Goal: Task Accomplishment & Management: Use online tool/utility

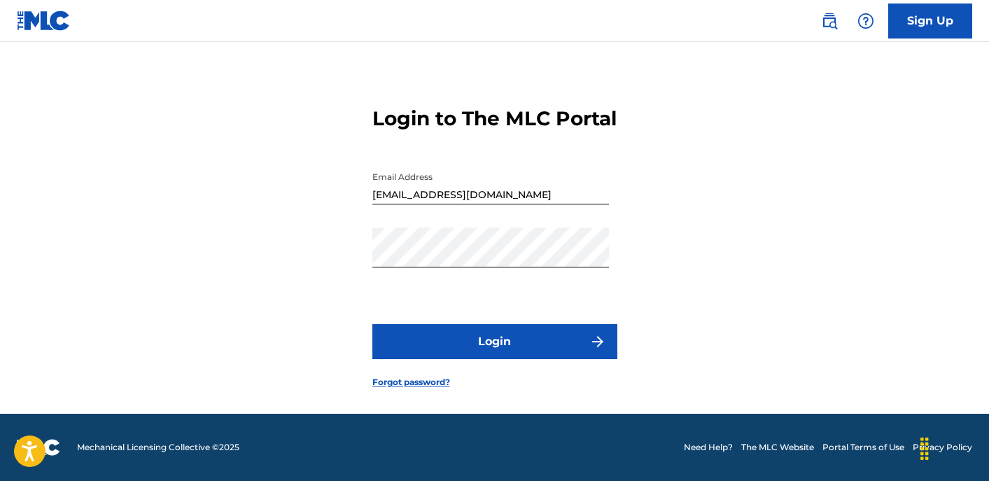
click at [516, 359] on button "Login" at bounding box center [494, 341] width 245 height 35
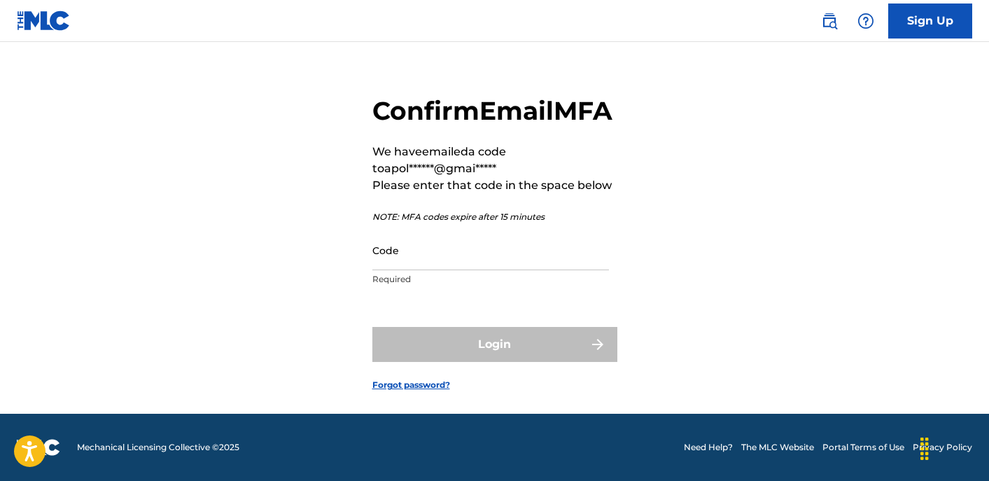
click at [449, 264] on input "Code" at bounding box center [490, 250] width 237 height 40
paste input "229855"
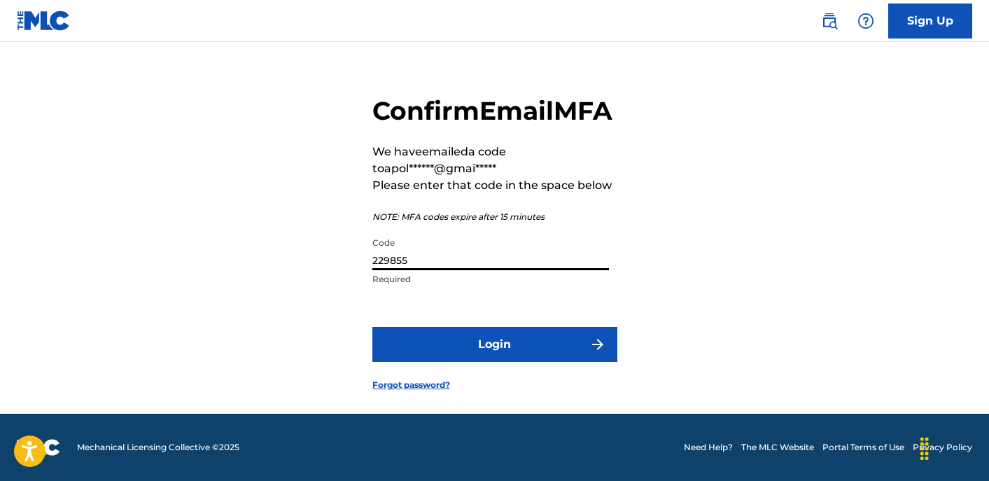
type input "229855"
click at [462, 362] on button "Login" at bounding box center [494, 344] width 245 height 35
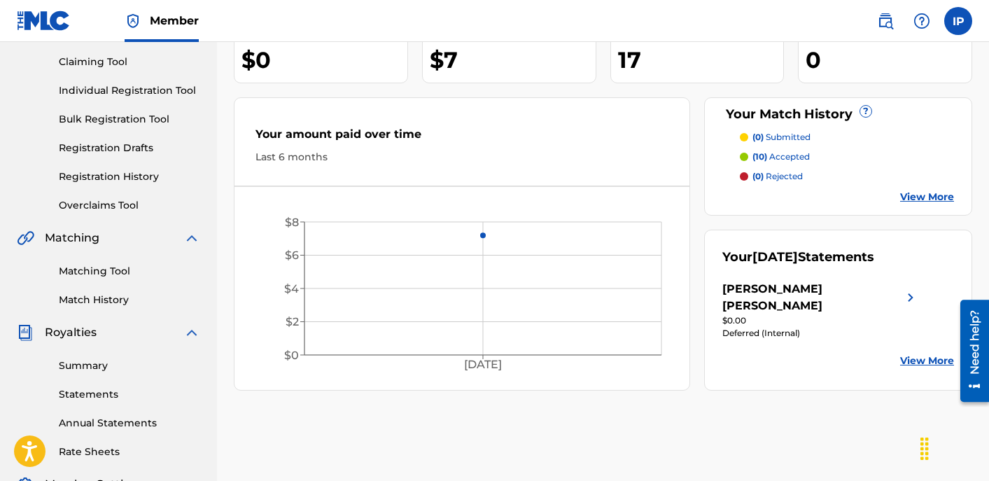
scroll to position [122, 0]
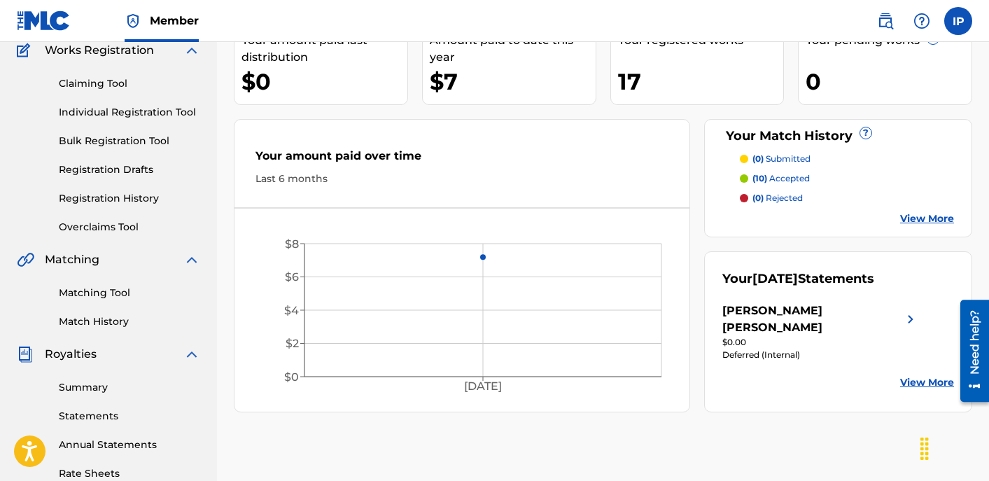
click at [813, 317] on div "[PERSON_NAME] [PERSON_NAME]" at bounding box center [812, 319] width 180 height 34
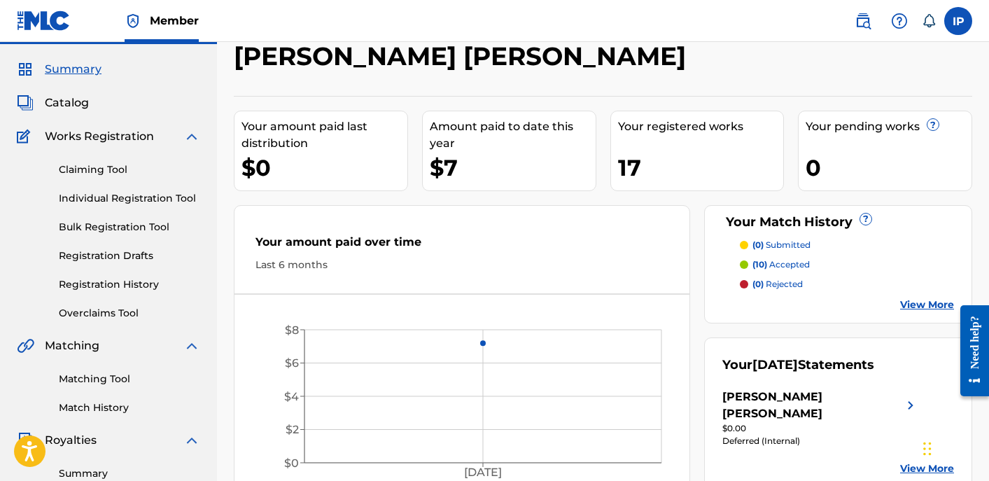
scroll to position [51, 0]
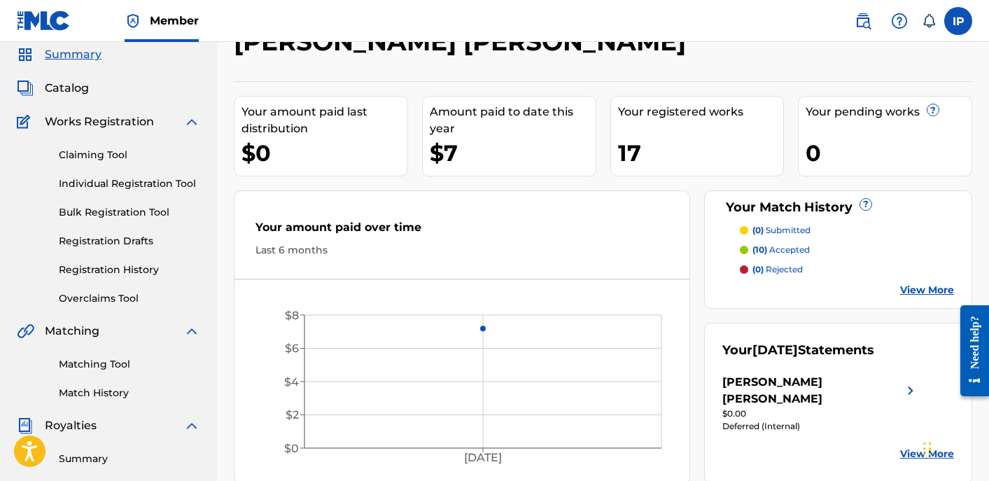
click at [103, 366] on link "Matching Tool" at bounding box center [129, 364] width 141 height 15
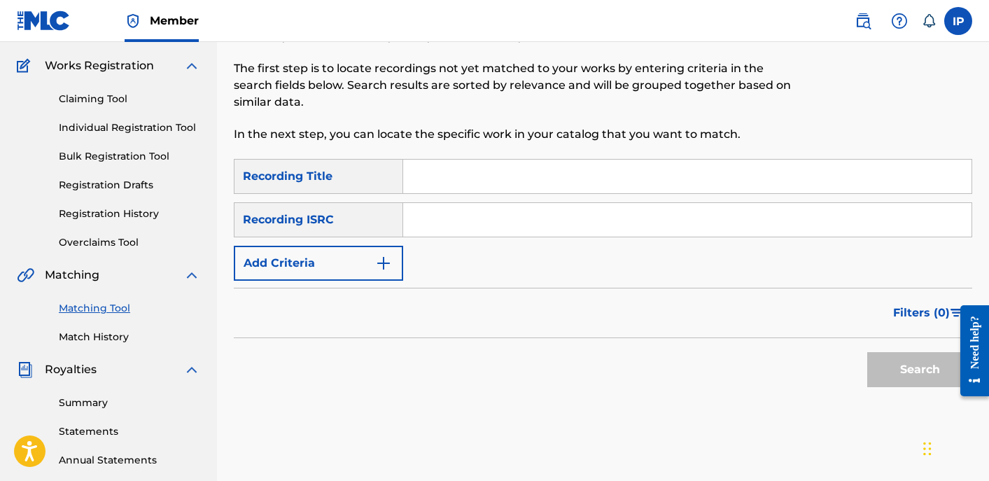
scroll to position [111, 0]
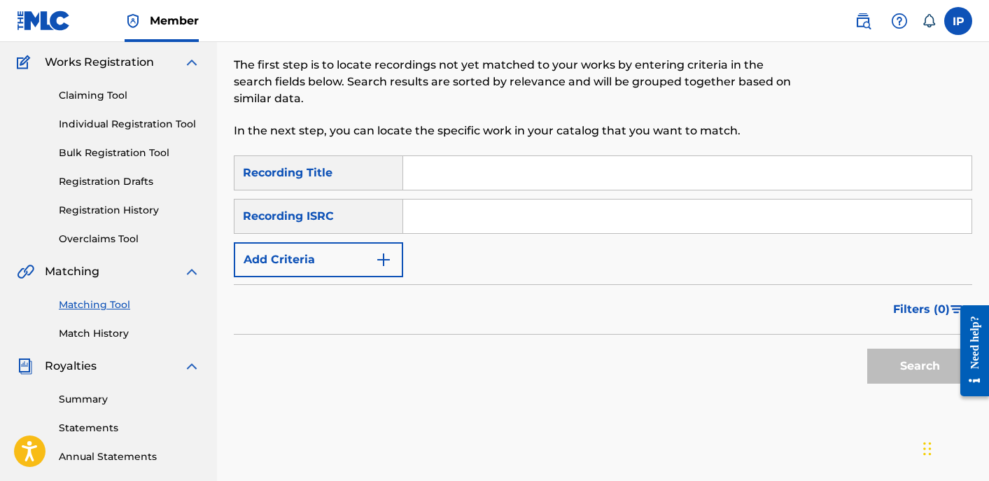
click at [363, 276] on button "Add Criteria" at bounding box center [318, 259] width 169 height 35
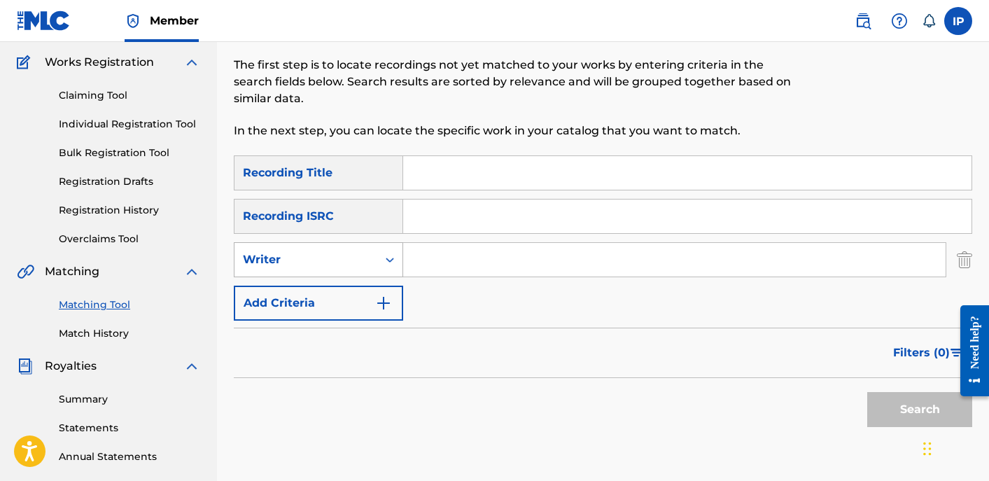
click at [329, 267] on div "Writer" at bounding box center [306, 259] width 126 height 17
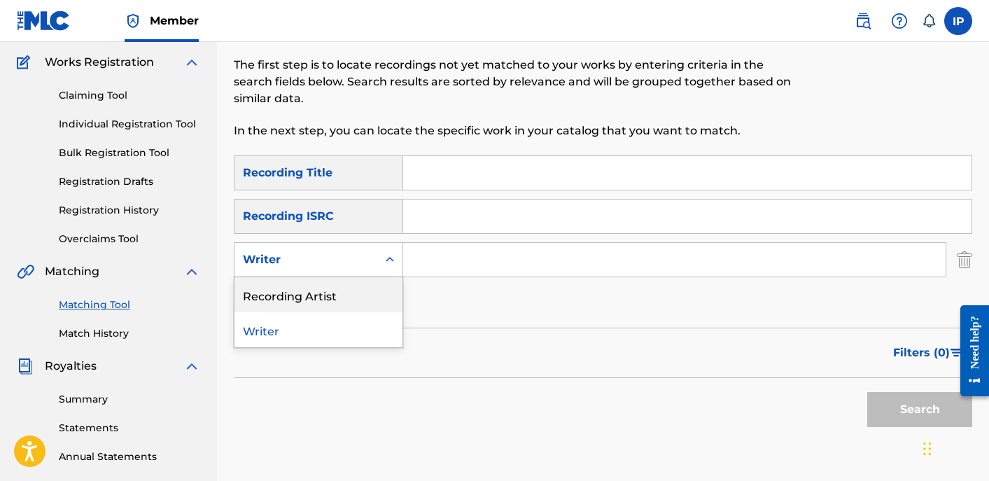
click at [331, 303] on div "Recording Artist" at bounding box center [318, 294] width 168 height 35
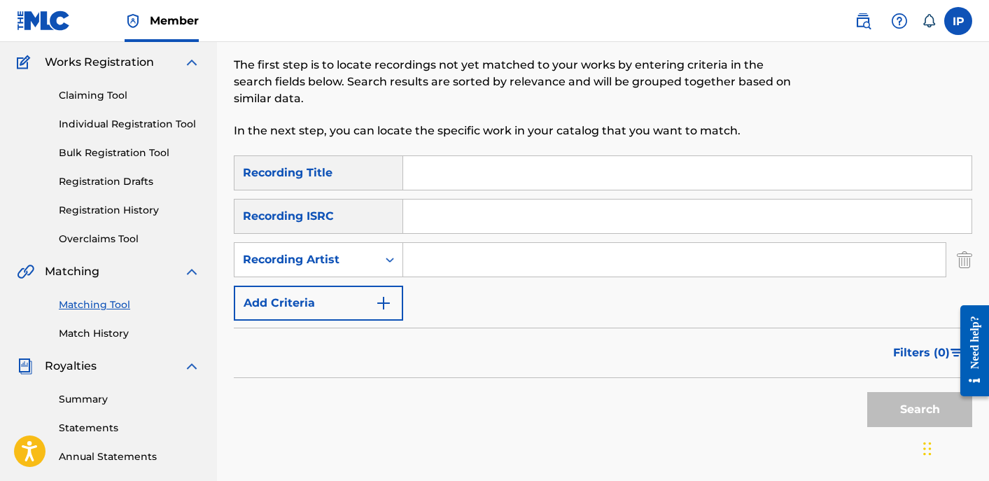
click at [463, 258] on input "Search Form" at bounding box center [674, 260] width 542 height 34
type input "Apollo HBF"
click at [916, 407] on button "Search" at bounding box center [919, 409] width 105 height 35
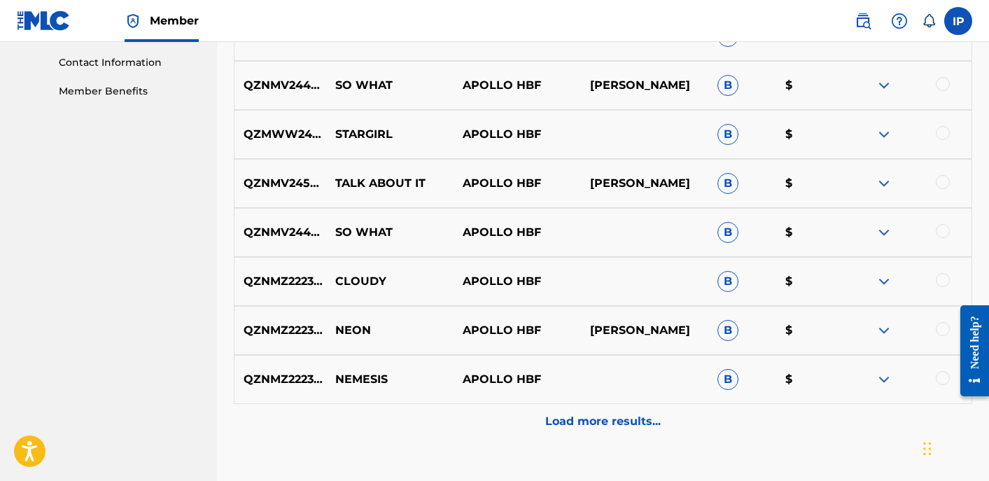
click at [612, 433] on div "Load more results..." at bounding box center [603, 421] width 738 height 35
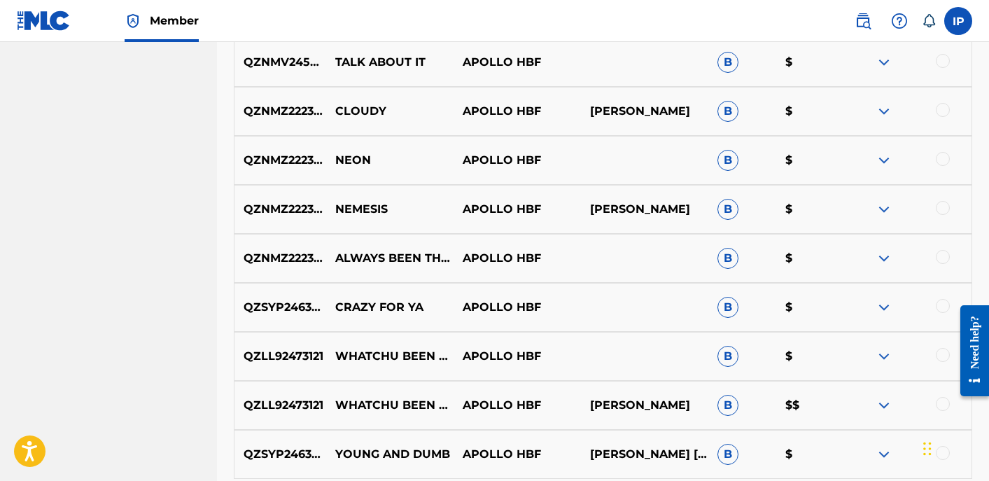
scroll to position [1270, 0]
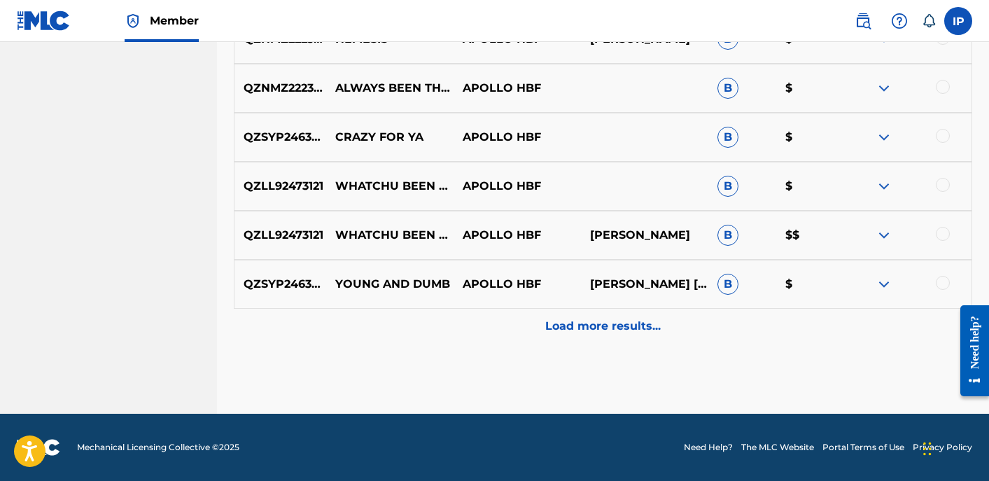
click at [562, 328] on p "Load more results..." at bounding box center [602, 326] width 115 height 17
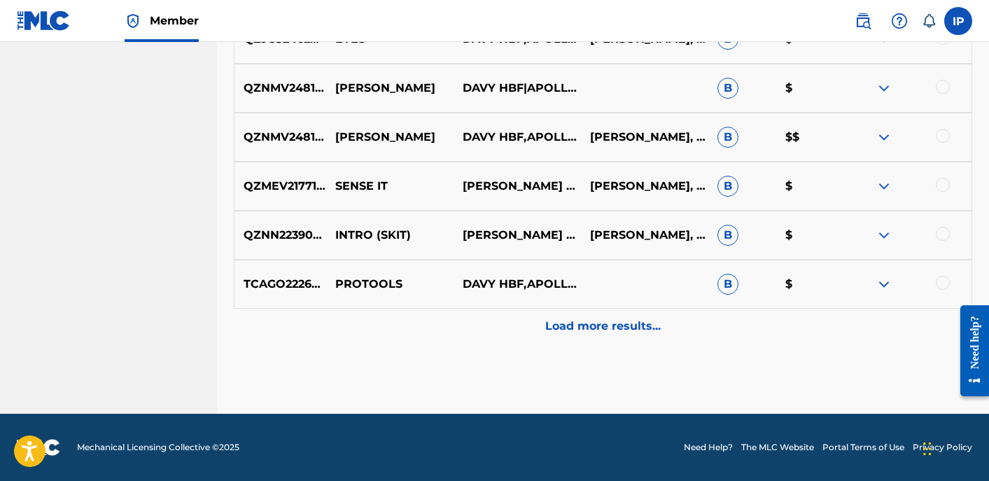
click at [563, 316] on div "Load more results..." at bounding box center [603, 326] width 738 height 35
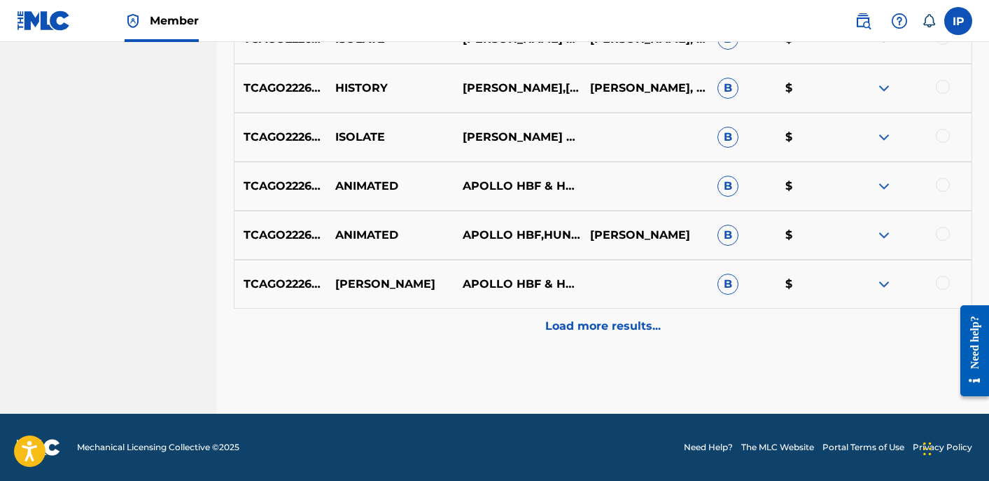
click at [539, 327] on div "Load more results..." at bounding box center [603, 326] width 738 height 35
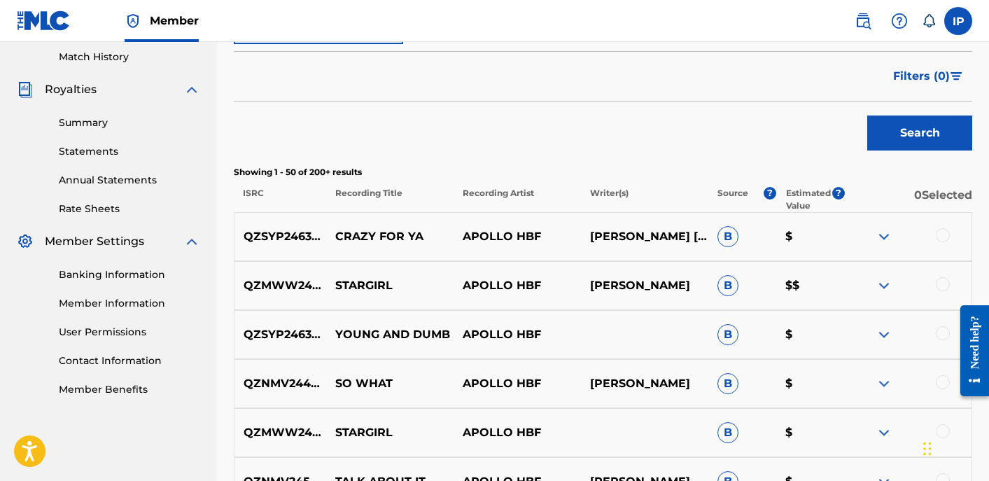
scroll to position [2250, 0]
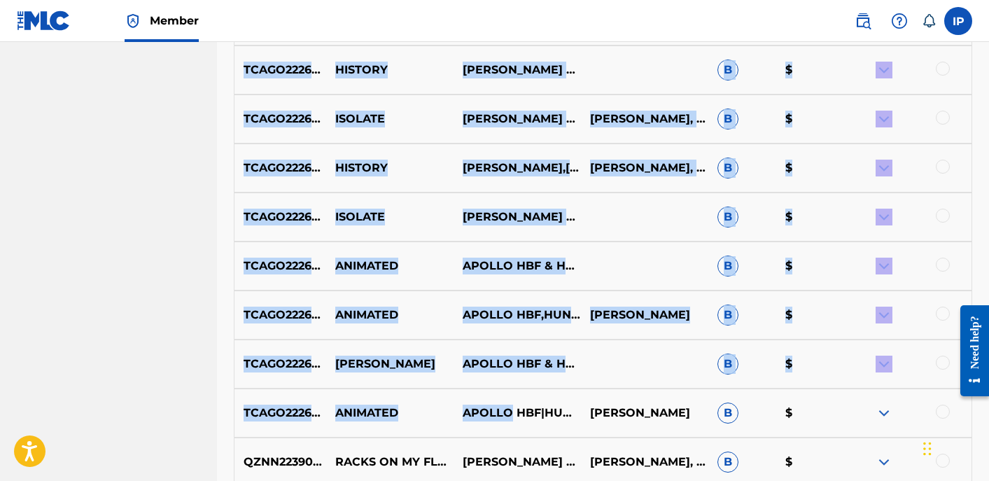
drag, startPoint x: 539, startPoint y: 327, endPoint x: 554, endPoint y: -14, distance: 341.2
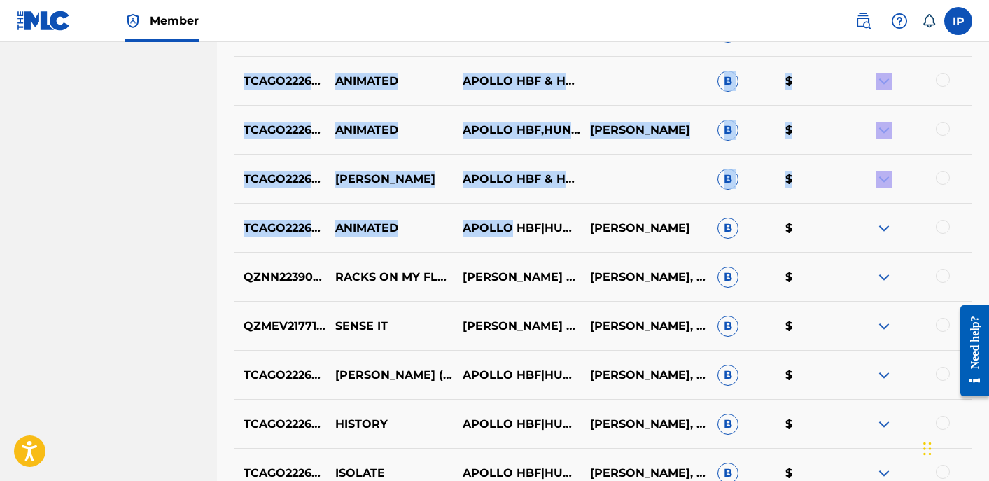
scroll to position [2390, 0]
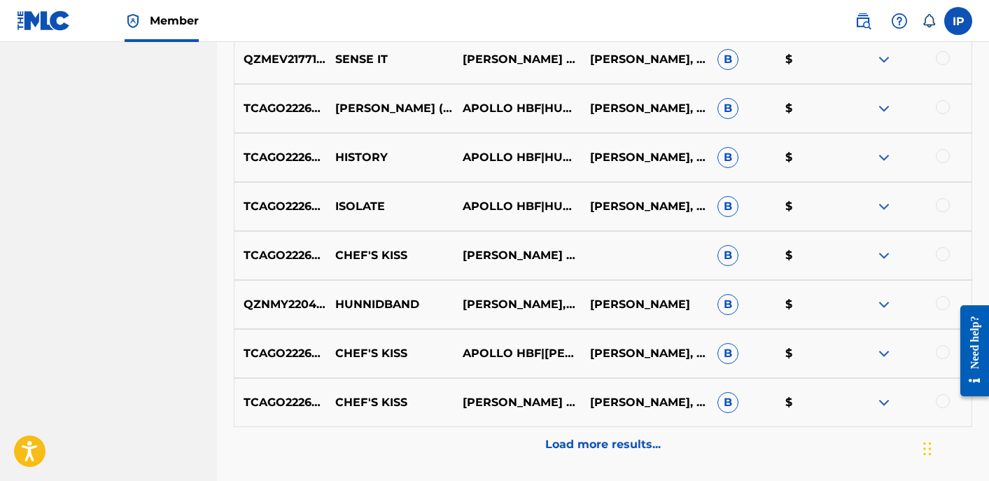
click at [543, 439] on div "Load more results..." at bounding box center [603, 444] width 738 height 35
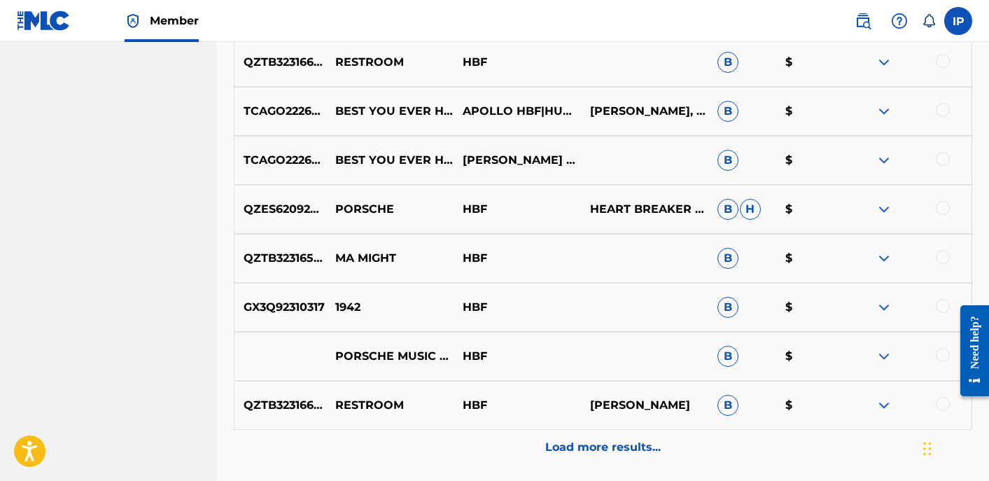
scroll to position [3103, 0]
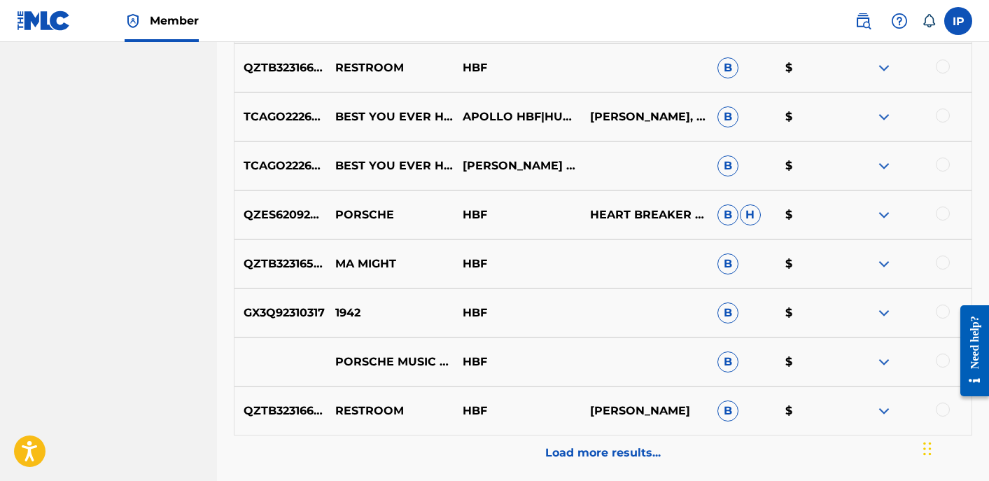
click at [565, 462] on div "Load more results..." at bounding box center [603, 452] width 738 height 35
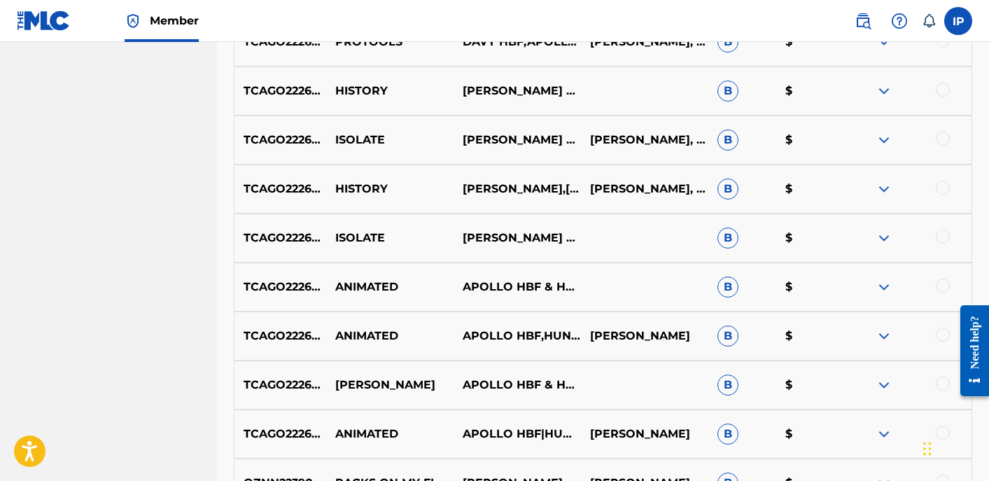
scroll to position [2228, 0]
